Goal: Task Accomplishment & Management: Use online tool/utility

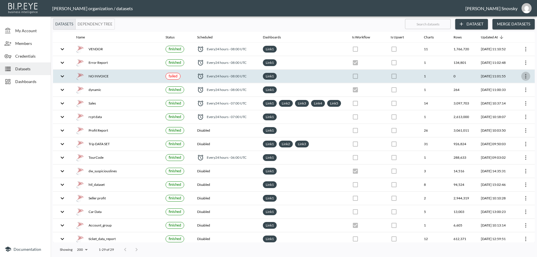
click at [524, 75] on icon "more" at bounding box center [526, 76] width 7 height 7
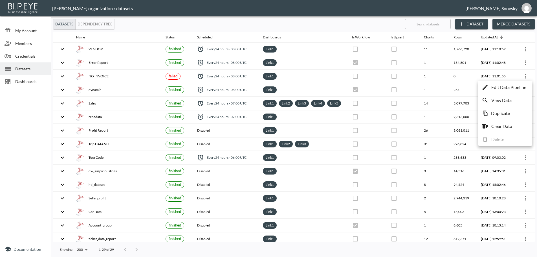
click at [517, 87] on p "Edit Data Pipeline" at bounding box center [509, 87] width 35 height 7
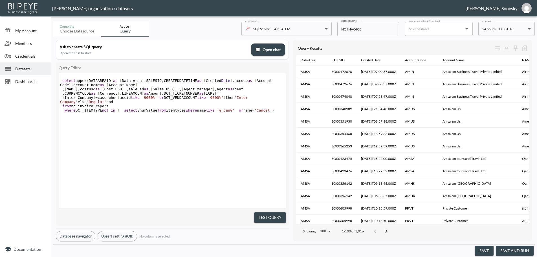
click at [513, 250] on button "save and run" at bounding box center [515, 251] width 38 height 10
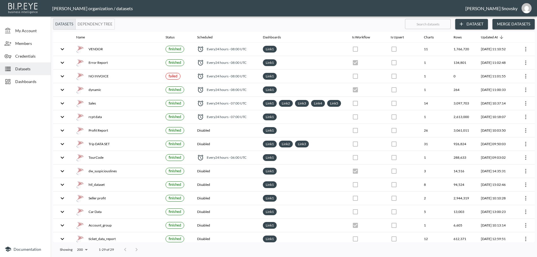
checkbox input "false"
checkbox input "true"
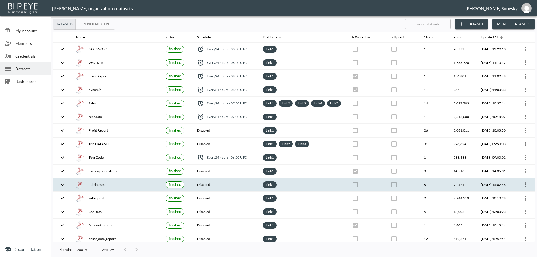
scroll to position [28, 0]
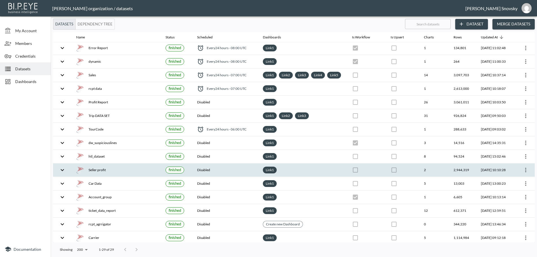
click at [128, 174] on div "Seller profit" at bounding box center [116, 170] width 80 height 8
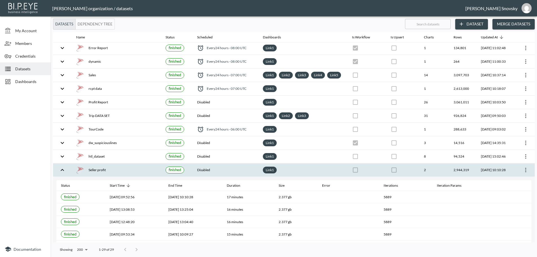
click at [526, 172] on icon "more" at bounding box center [526, 170] width 1 height 5
click at [512, 184] on p "Edit Data Pipeline" at bounding box center [509, 186] width 35 height 7
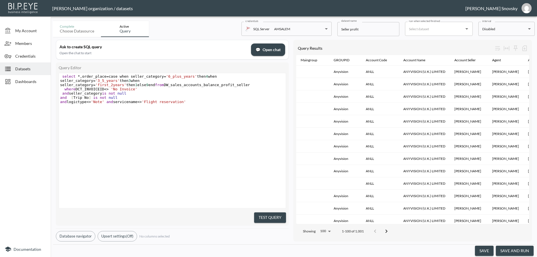
drag, startPoint x: 28, startPoint y: 71, endPoint x: 28, endPoint y: 68, distance: 2.8
click at [28, 71] on span "Datasets" at bounding box center [30, 69] width 31 height 6
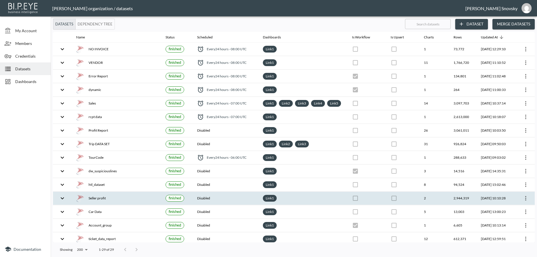
click at [137, 200] on div "Seller profit" at bounding box center [116, 198] width 80 height 8
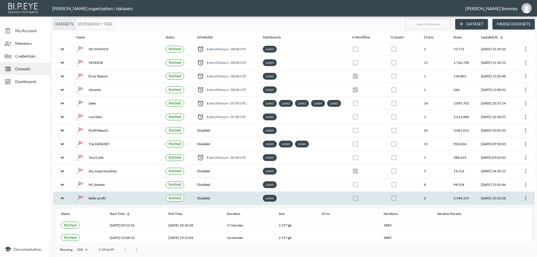
scroll to position [85, 0]
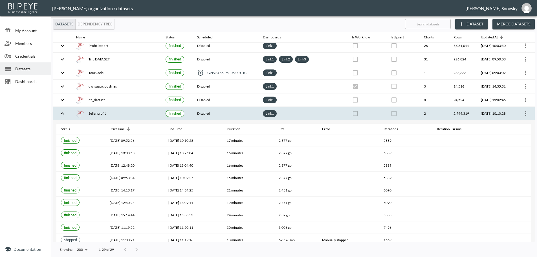
click at [524, 117] on icon "more" at bounding box center [526, 113] width 7 height 7
click at [513, 127] on p "Edit Data Pipeline" at bounding box center [509, 130] width 35 height 7
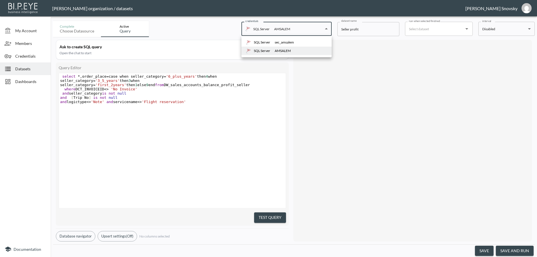
click at [289, 30] on body "BI.P.EYE, Interactive Analytics Dashboards - app [PERSON_NAME] organization / d…" at bounding box center [268, 128] width 537 height 257
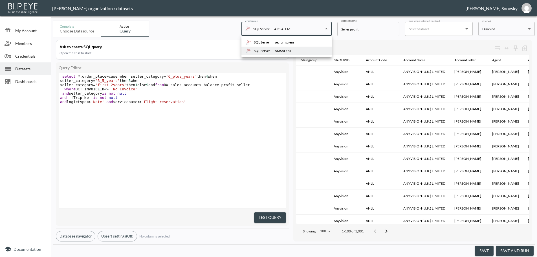
click at [288, 43] on div "sec_amsalem" at bounding box center [284, 42] width 19 height 5
type input "b764d97c-811c-4ee8-907a-b594e6e12b06"
click at [268, 215] on button "Test Query" at bounding box center [270, 217] width 32 height 10
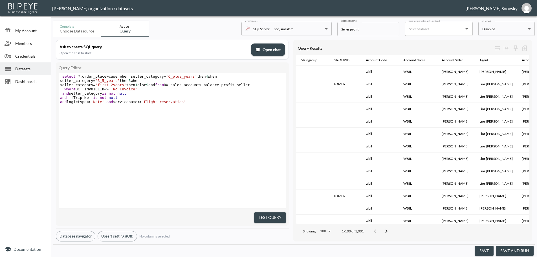
click at [510, 248] on button "save and run" at bounding box center [515, 251] width 38 height 10
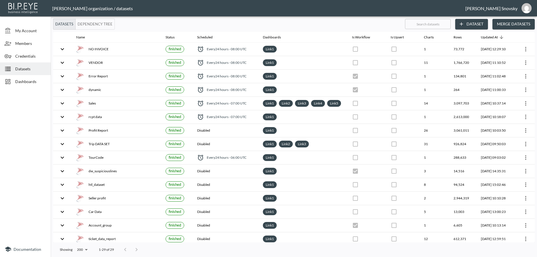
checkbox input "false"
checkbox input "true"
checkbox input "false"
checkbox input "true"
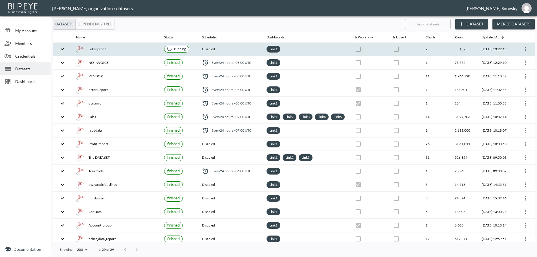
click at [227, 49] on th "Disabled" at bounding box center [230, 49] width 65 height 13
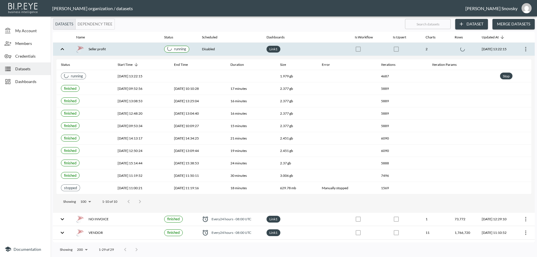
click at [472, 27] on button "Dataset" at bounding box center [472, 24] width 33 height 10
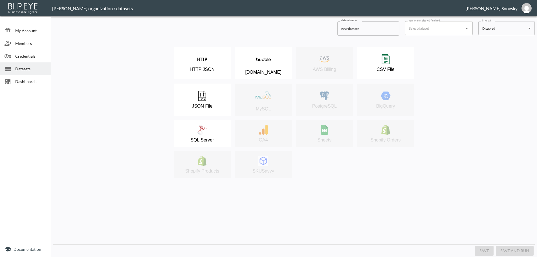
click at [371, 30] on input "new dataset" at bounding box center [369, 28] width 62 height 14
click at [373, 30] on input "new dataset" at bounding box center [369, 28] width 62 height 14
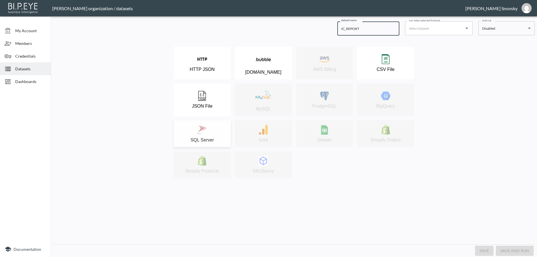
type input "IC_REPORT"
click at [210, 136] on div "SQL Server" at bounding box center [202, 134] width 51 height 18
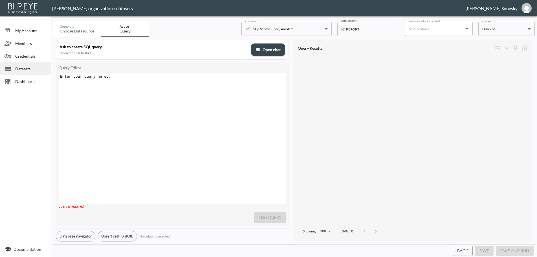
click at [124, 78] on pre "​" at bounding box center [173, 76] width 228 height 4
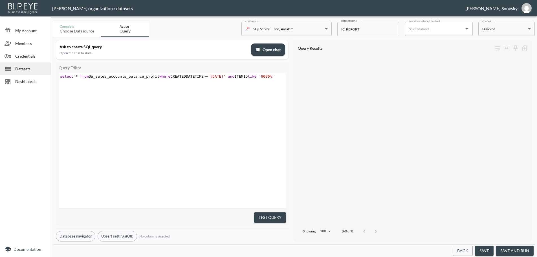
click at [154, 77] on span "select * from DW_sales_accounts_balance_profit where CREATEDDATETIME >= '01/01/…" at bounding box center [167, 76] width 214 height 4
click at [270, 215] on button "Test Query" at bounding box center [270, 217] width 32 height 10
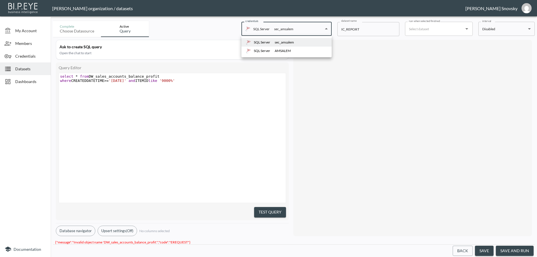
click at [285, 30] on body "BI.P.EYE, Interactive Analytics Dashboards - app Gil Snovsky organization / dat…" at bounding box center [268, 128] width 537 height 257
click at [277, 50] on div "AMSALEM" at bounding box center [283, 50] width 16 height 5
type input "82ec4f72-77dd-4464-a3c7-337f5d1ad3e8"
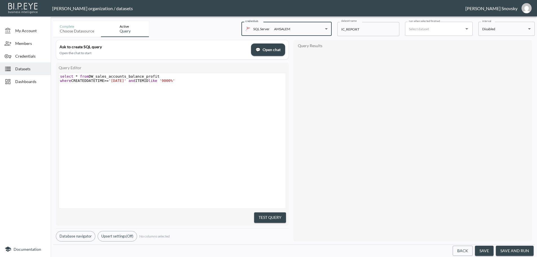
click at [271, 214] on button "Test Query" at bounding box center [270, 217] width 32 height 10
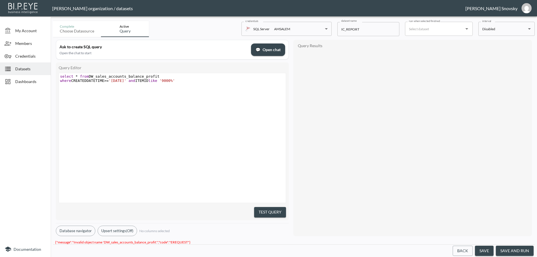
click at [122, 76] on span "select * from DW_sales_accounts_balance_profit" at bounding box center [109, 76] width 99 height 4
click at [155, 76] on pre "select * from DW_sales_accounts_balance_profit" at bounding box center [173, 76] width 228 height 4
type textarea "_"
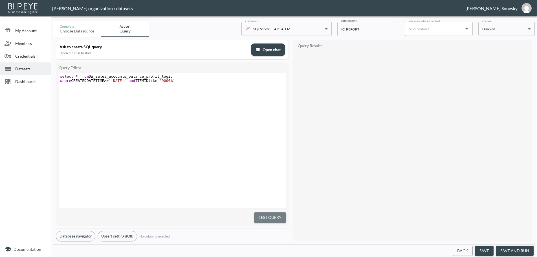
click at [262, 214] on button "Test Query" at bounding box center [270, 217] width 32 height 10
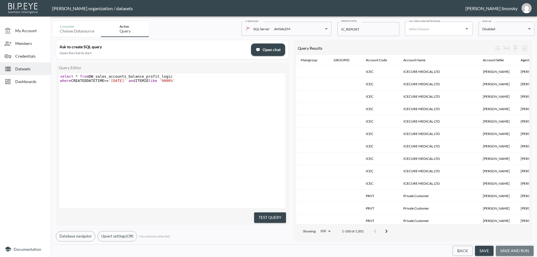
click at [514, 250] on button "save and run" at bounding box center [515, 251] width 38 height 10
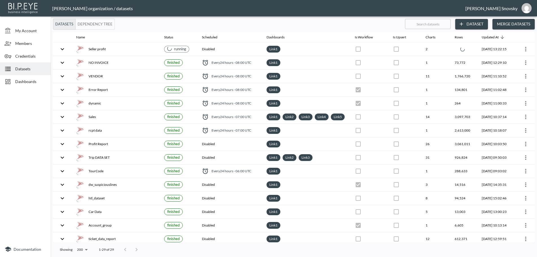
checkbox input "true"
checkbox input "false"
checkbox input "true"
checkbox input "false"
checkbox input "true"
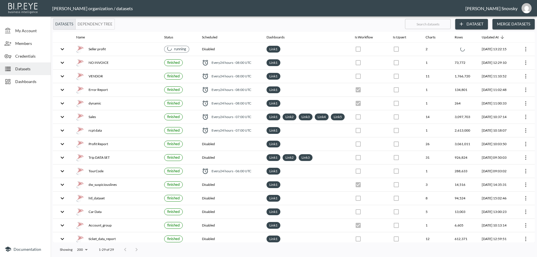
checkbox input "false"
checkbox input "true"
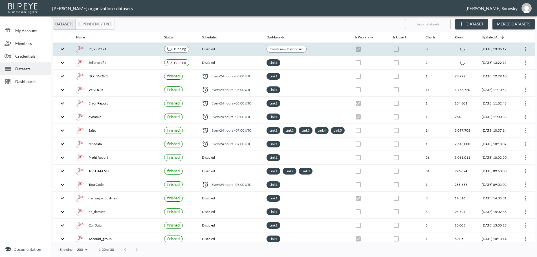
click at [128, 50] on div "IC_REPORT" at bounding box center [115, 49] width 79 height 8
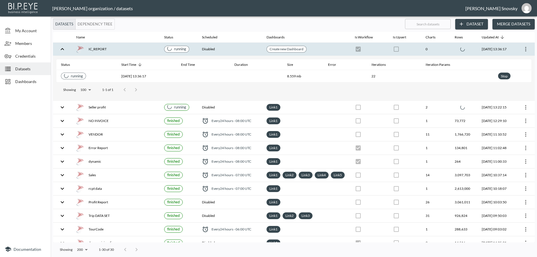
click at [128, 50] on div "IC_REPORT" at bounding box center [115, 49] width 79 height 8
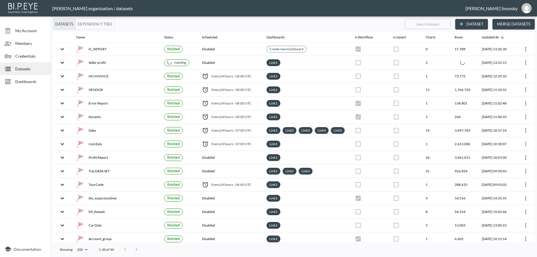
checkbox input "false"
checkbox input "true"
